Goal: Navigation & Orientation: Go to known website

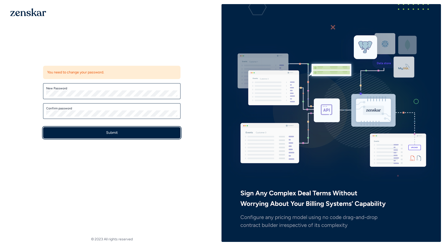
click at [86, 132] on button "Submit" at bounding box center [111, 132] width 137 height 11
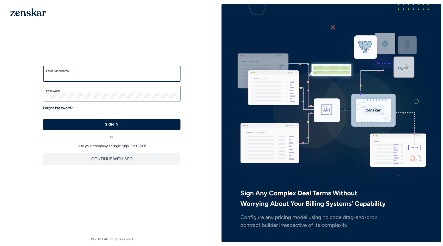
click at [84, 74] on input "Email/Username" at bounding box center [111, 76] width 131 height 6
type input "**********"
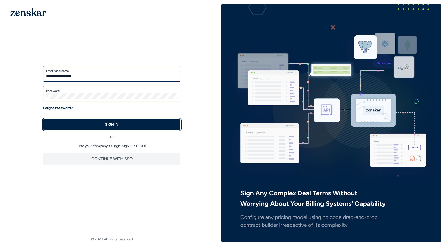
click at [72, 126] on button "SIGN IN" at bounding box center [111, 124] width 137 height 11
